Goal: Task Accomplishment & Management: Manage account settings

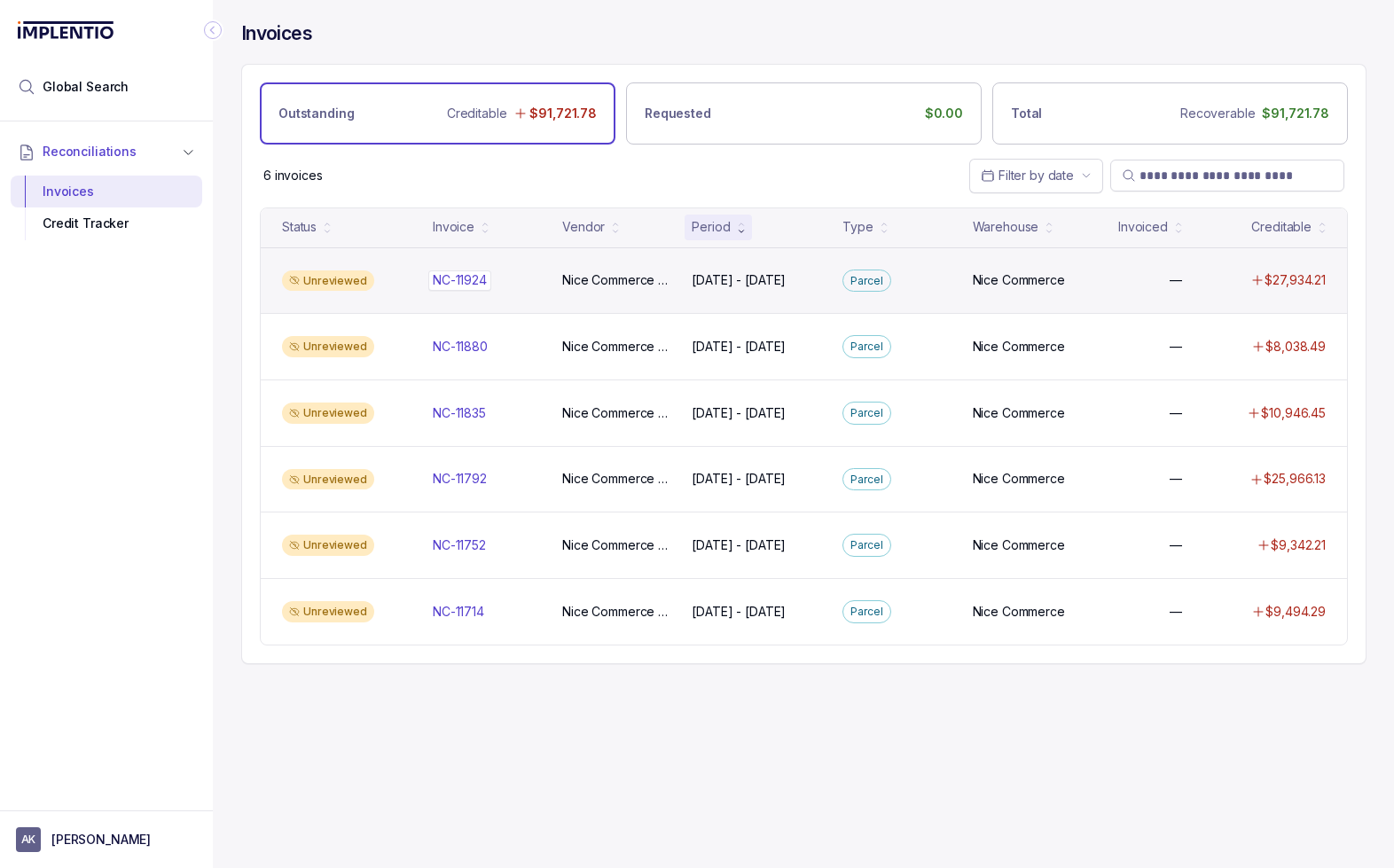
click at [527, 281] on div "NC-11924 NC-11924" at bounding box center [487, 280] width 108 height 18
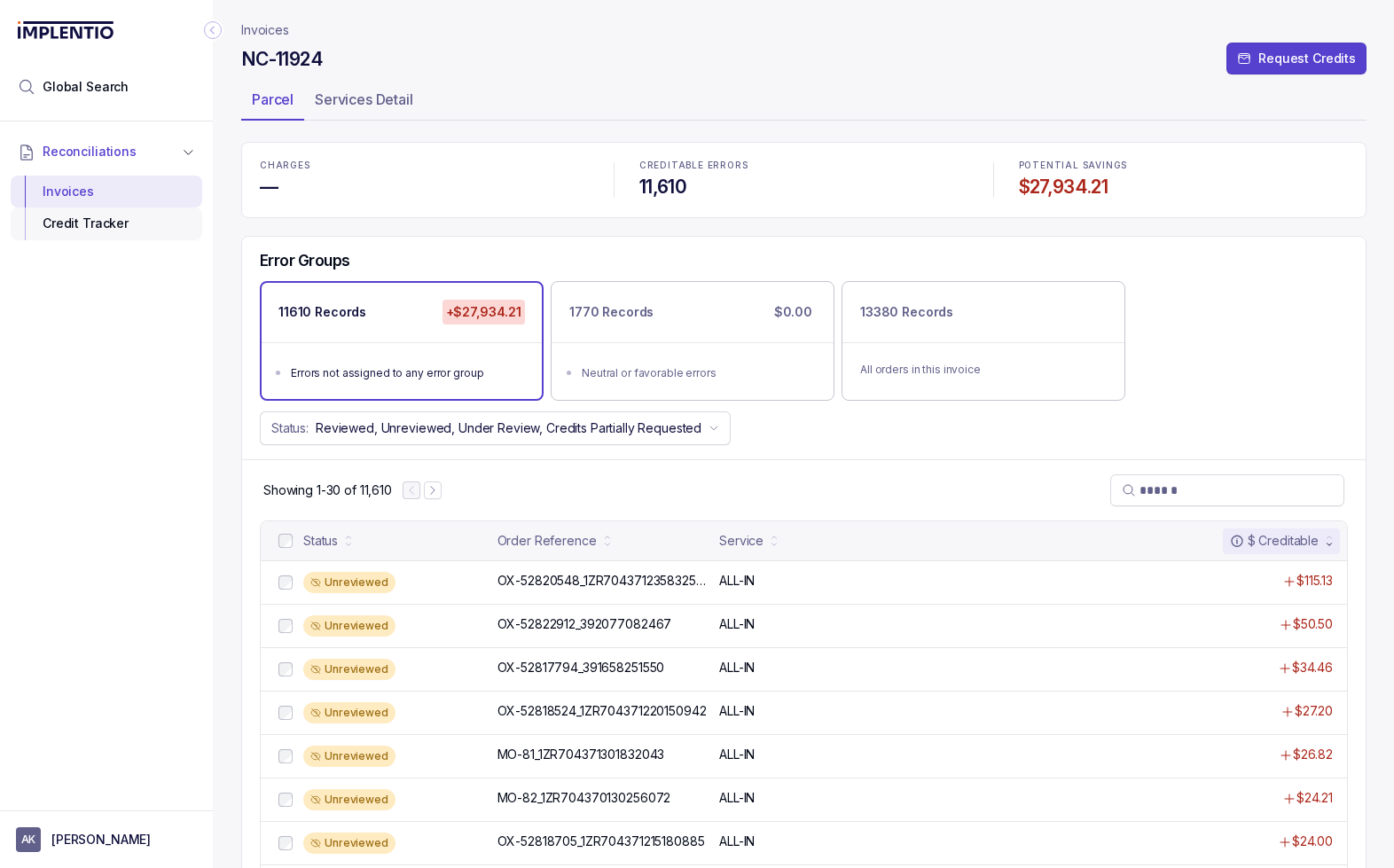
click at [100, 228] on div "Credit Tracker" at bounding box center [106, 223] width 163 height 31
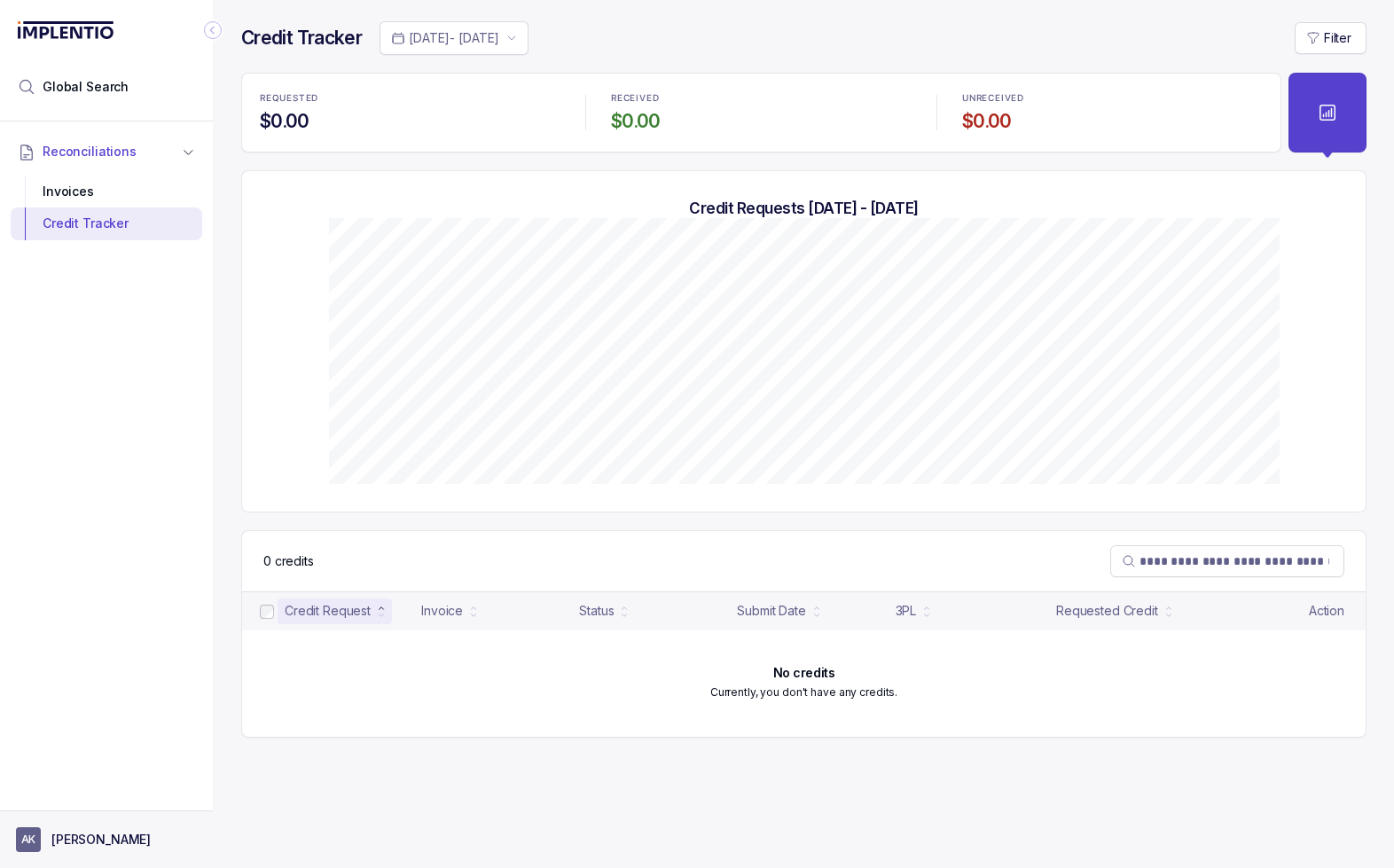
click at [82, 841] on p "[PERSON_NAME]" at bounding box center [101, 839] width 99 height 18
click at [81, 800] on p "Logout" at bounding box center [117, 801] width 148 height 18
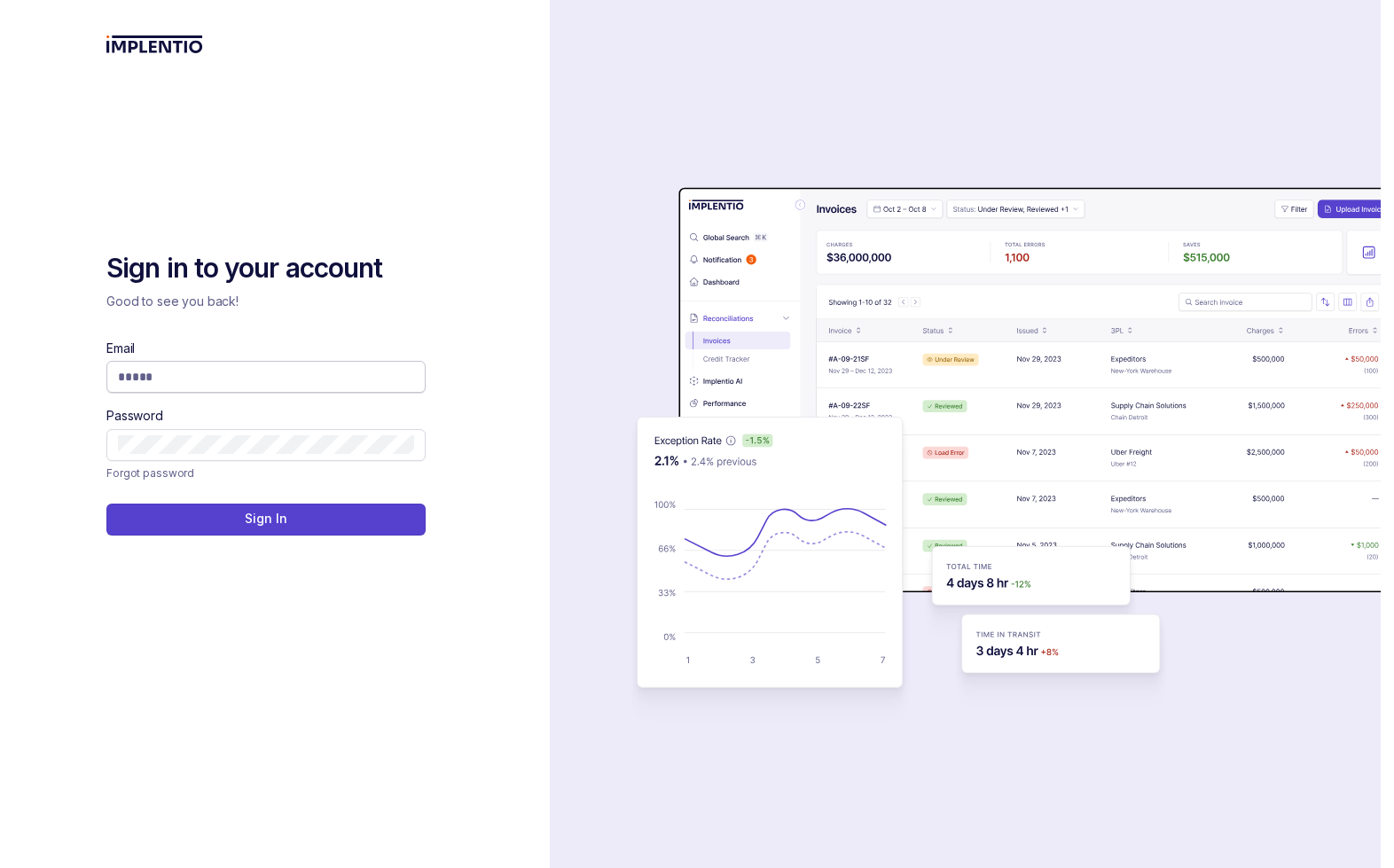
click at [211, 380] on input "Email" at bounding box center [265, 377] width 296 height 18
type input "**********"
